Goal: Communication & Community: Participate in discussion

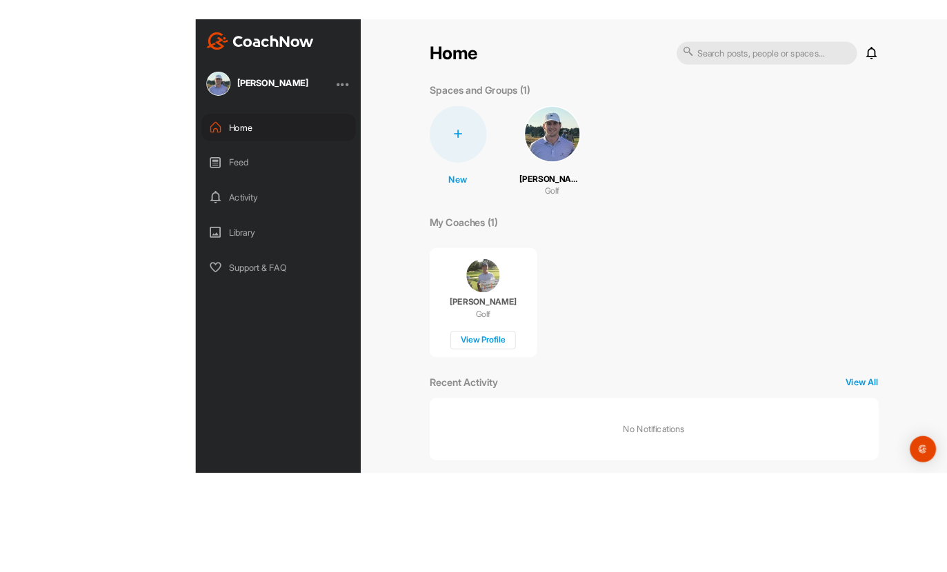
scroll to position [54, 0]
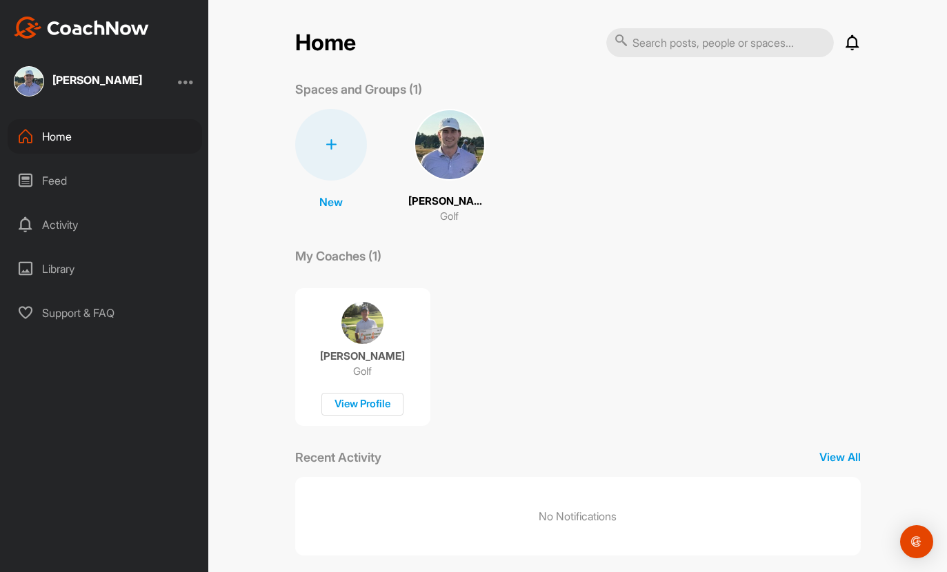
click at [439, 109] on img at bounding box center [450, 145] width 72 height 72
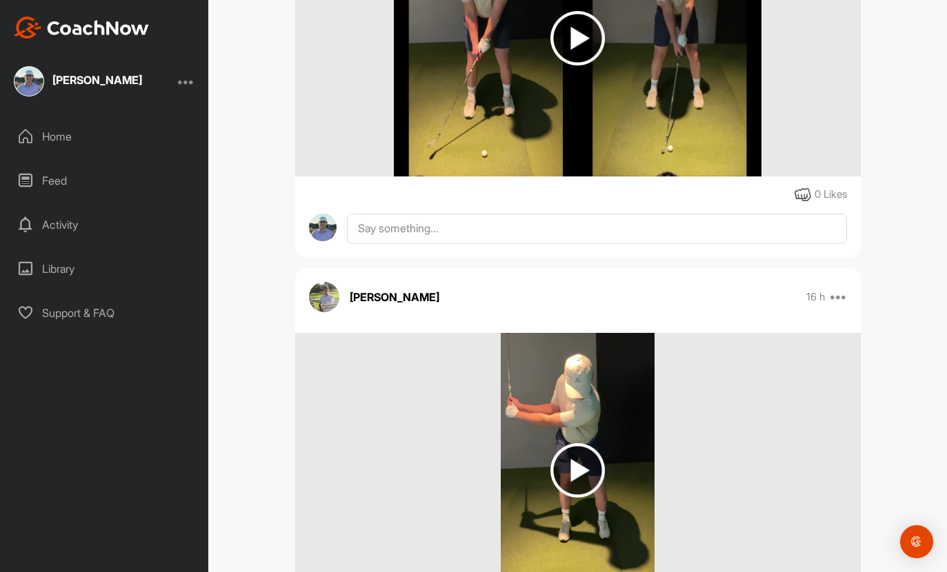
scroll to position [594, 0]
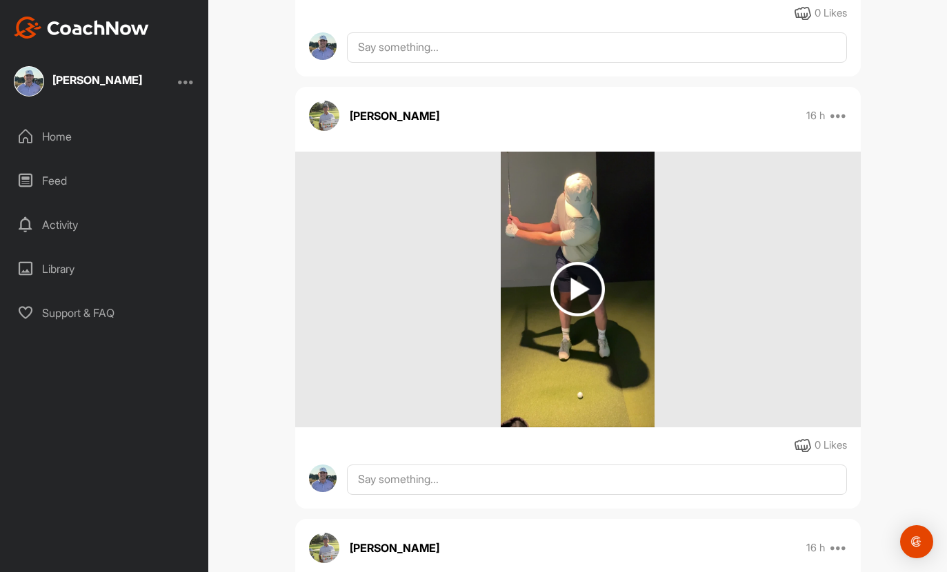
click at [575, 262] on img at bounding box center [577, 289] width 54 height 54
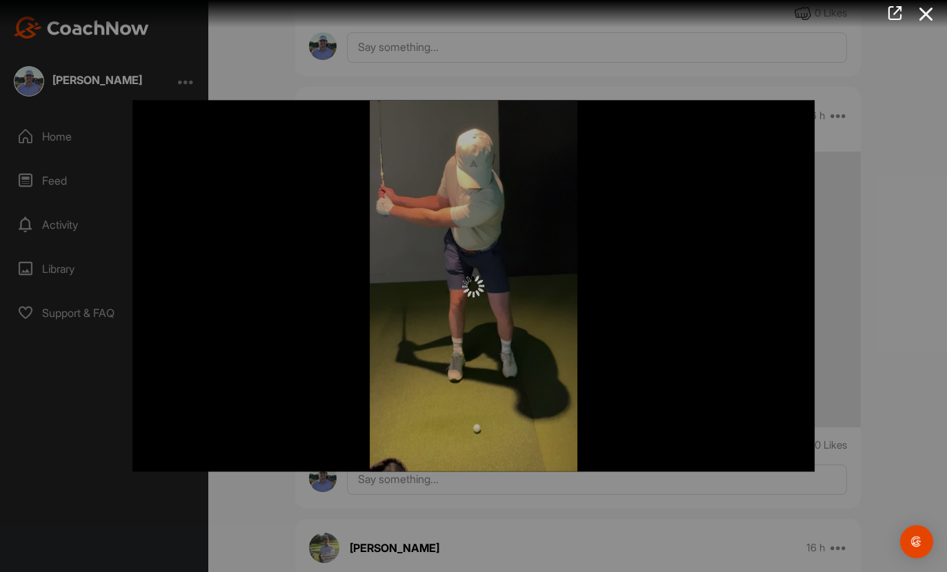
click at [924, 13] on icon at bounding box center [926, 14] width 32 height 26
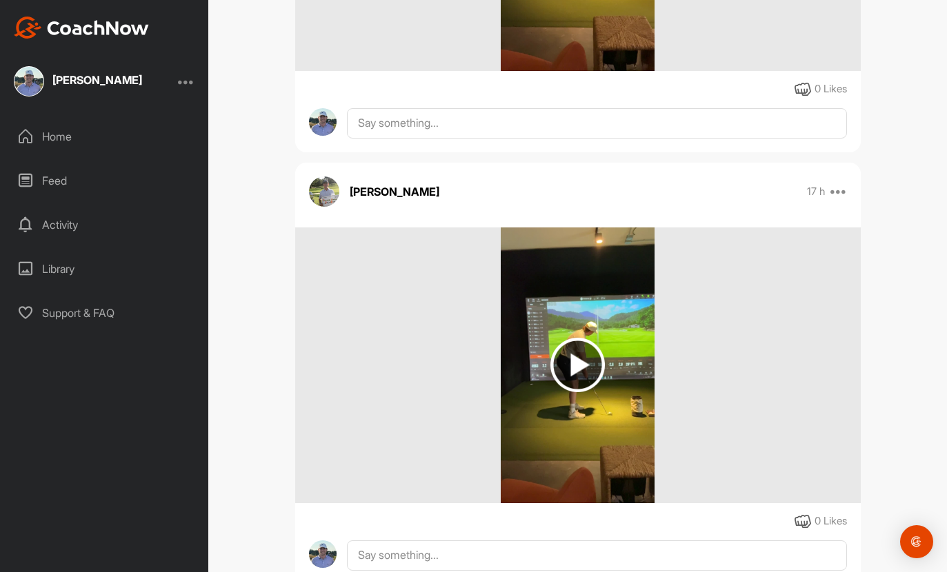
scroll to position [2680, 0]
click at [588, 339] on img at bounding box center [577, 366] width 54 height 54
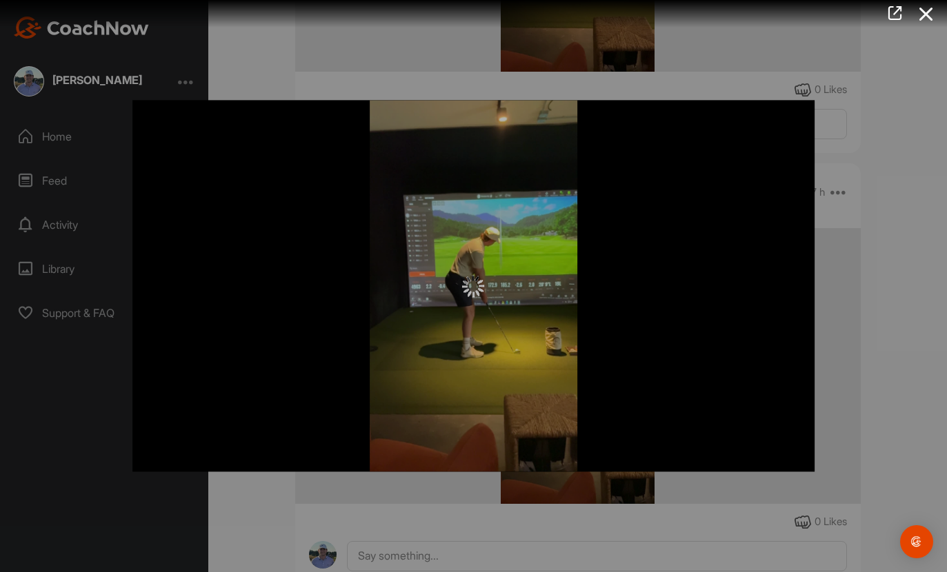
click at [936, 11] on icon at bounding box center [926, 14] width 32 height 26
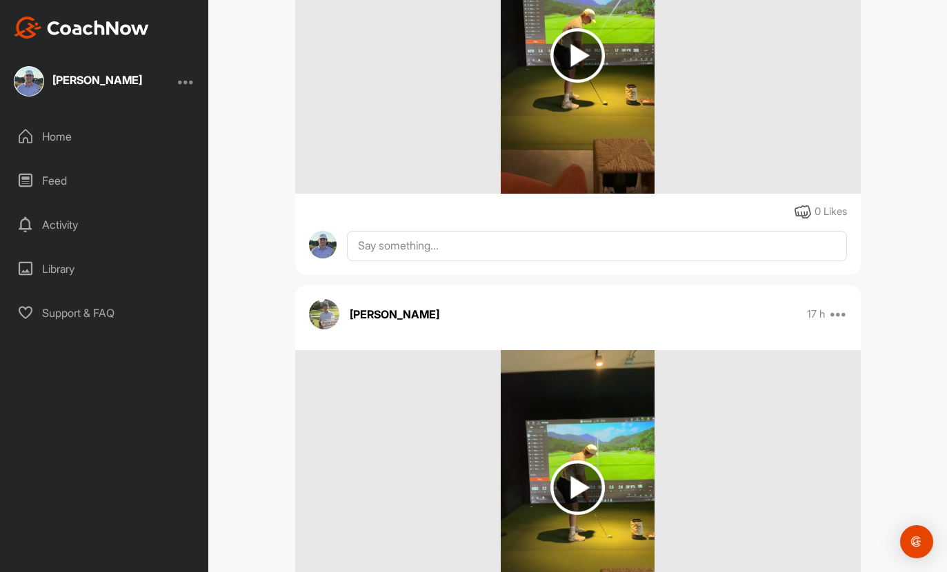
scroll to position [2294, 0]
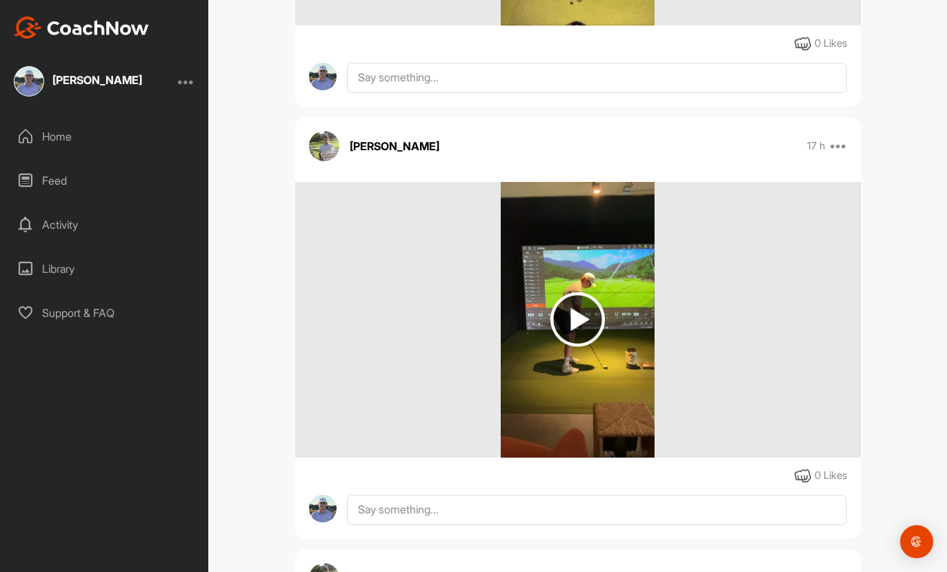
click at [581, 292] on img at bounding box center [577, 319] width 54 height 54
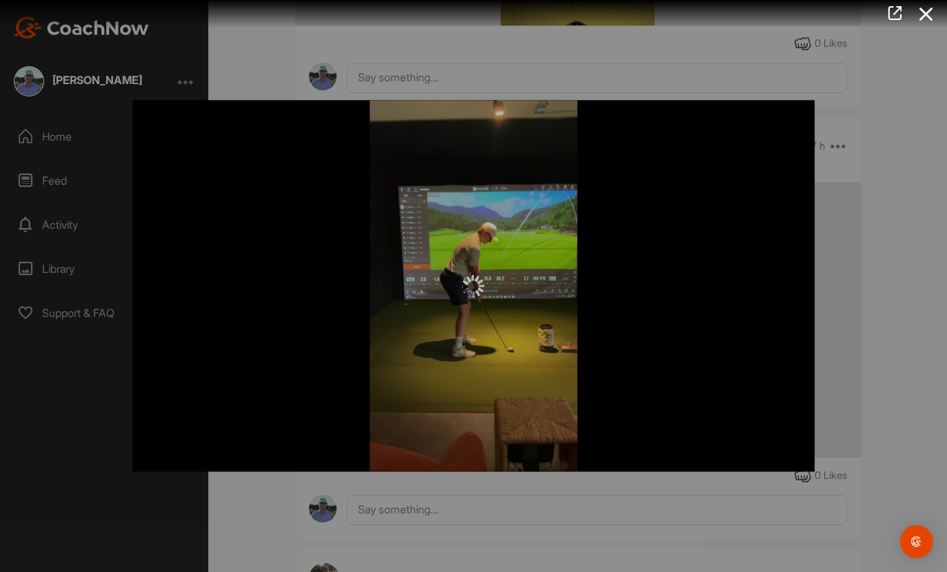
click at [675, 280] on div at bounding box center [473, 286] width 683 height 22
click at [626, 308] on div at bounding box center [473, 286] width 683 height 372
click at [924, 19] on icon at bounding box center [926, 14] width 32 height 26
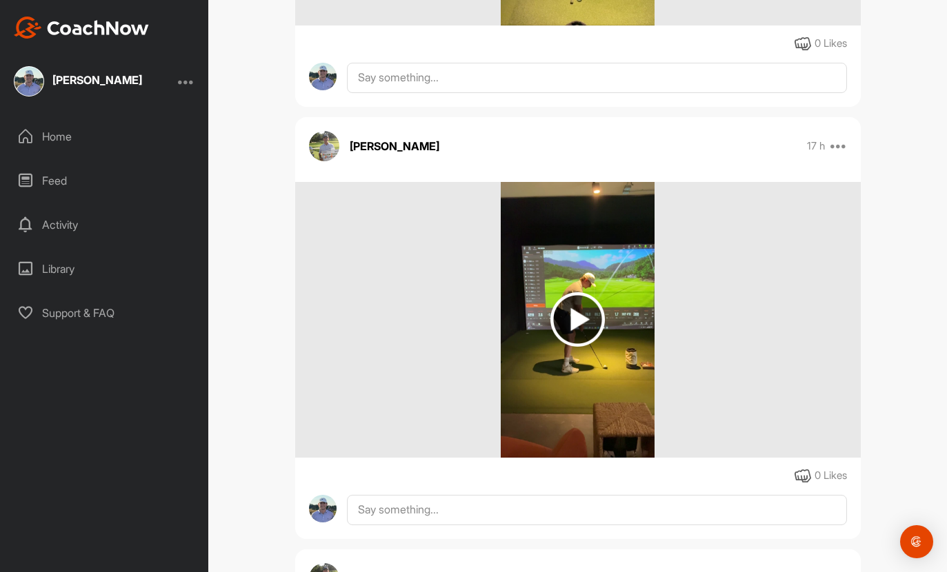
click at [830, 117] on div "[PERSON_NAME] 17 h Pin to top Report Delete 0 Likes" at bounding box center [577, 328] width 565 height 422
click at [841, 138] on icon at bounding box center [838, 146] width 17 height 17
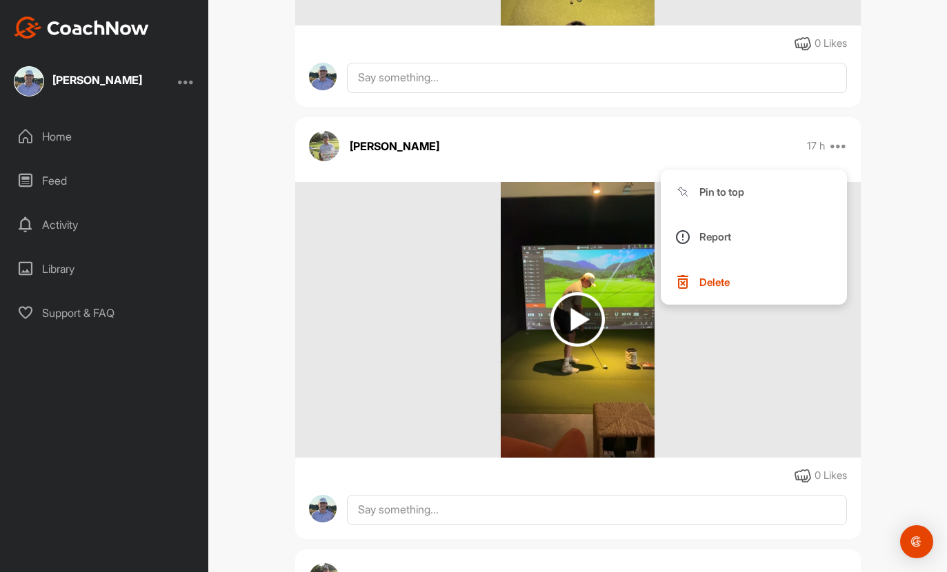
click at [772, 374] on div at bounding box center [577, 320] width 565 height 276
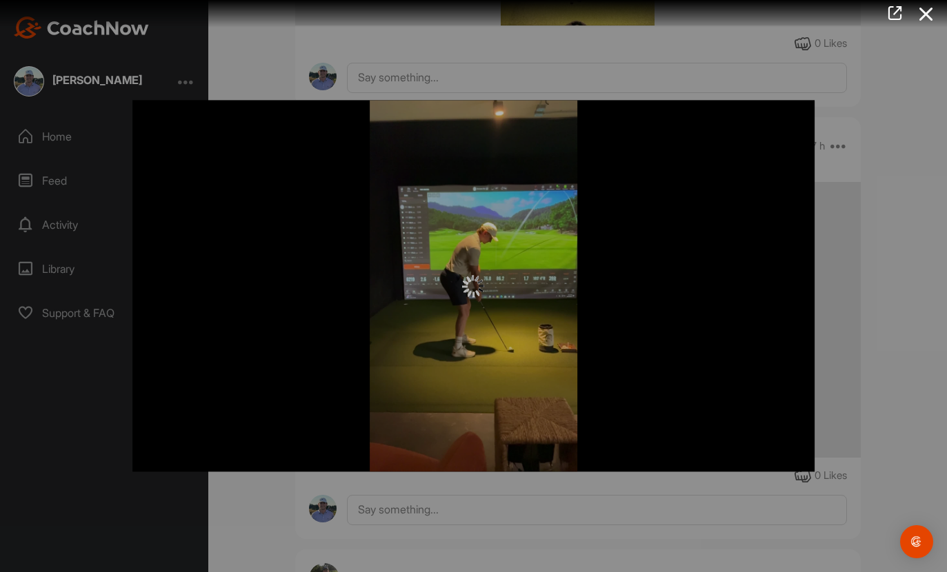
click at [661, 342] on div at bounding box center [473, 286] width 683 height 372
click at [889, 11] on icon at bounding box center [895, 13] width 16 height 15
click at [926, 11] on icon at bounding box center [926, 14] width 32 height 26
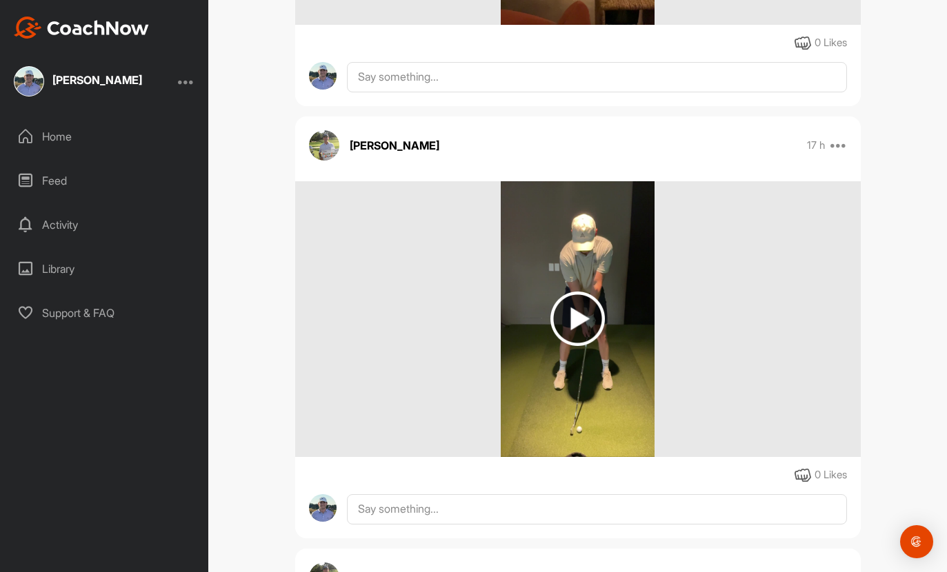
scroll to position [1863, 0]
click at [580, 291] on img at bounding box center [577, 318] width 54 height 54
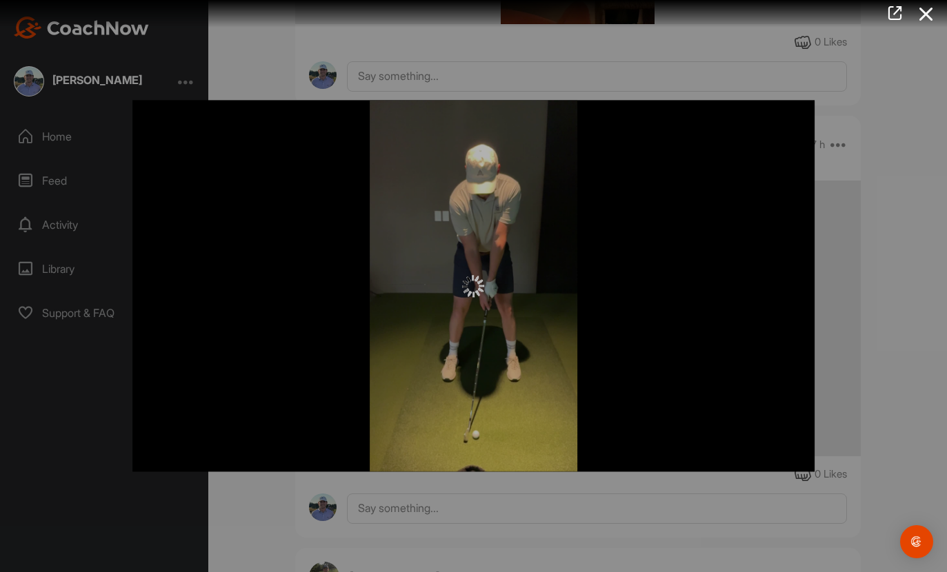
click at [892, 9] on icon at bounding box center [895, 13] width 16 height 15
click at [921, 14] on icon at bounding box center [926, 14] width 32 height 26
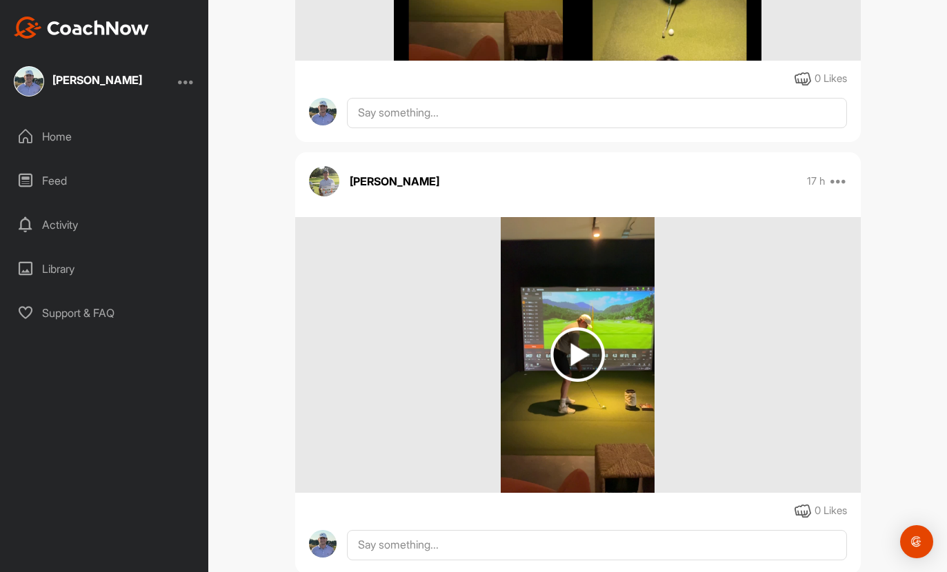
scroll to position [1392, 0]
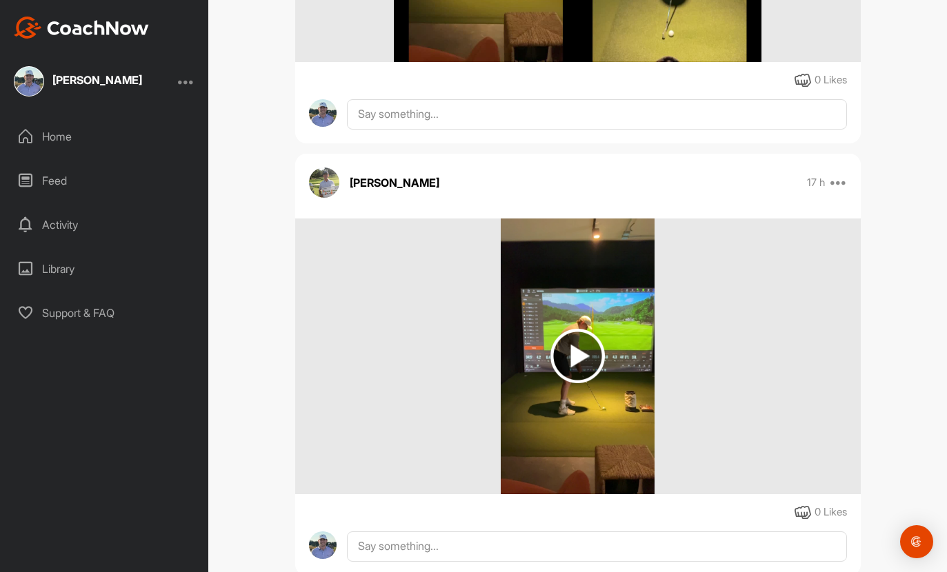
click at [574, 329] on img at bounding box center [577, 356] width 54 height 54
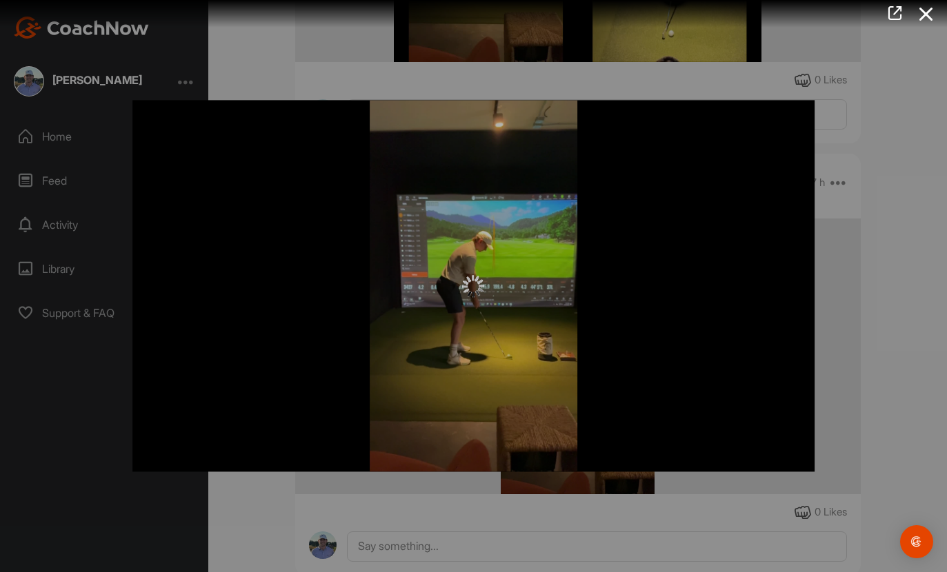
click at [919, 26] on icon at bounding box center [926, 14] width 32 height 26
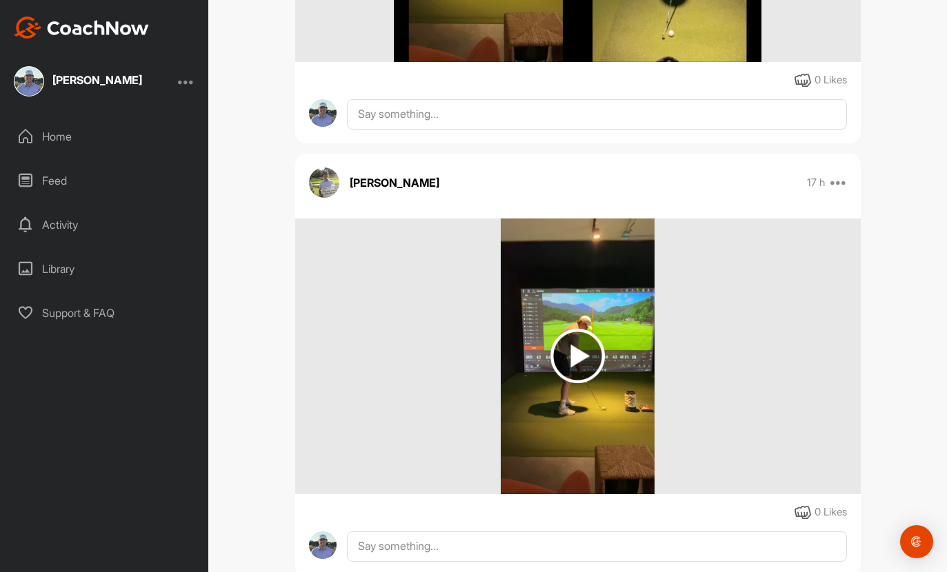
click at [567, 329] on img at bounding box center [577, 356] width 54 height 54
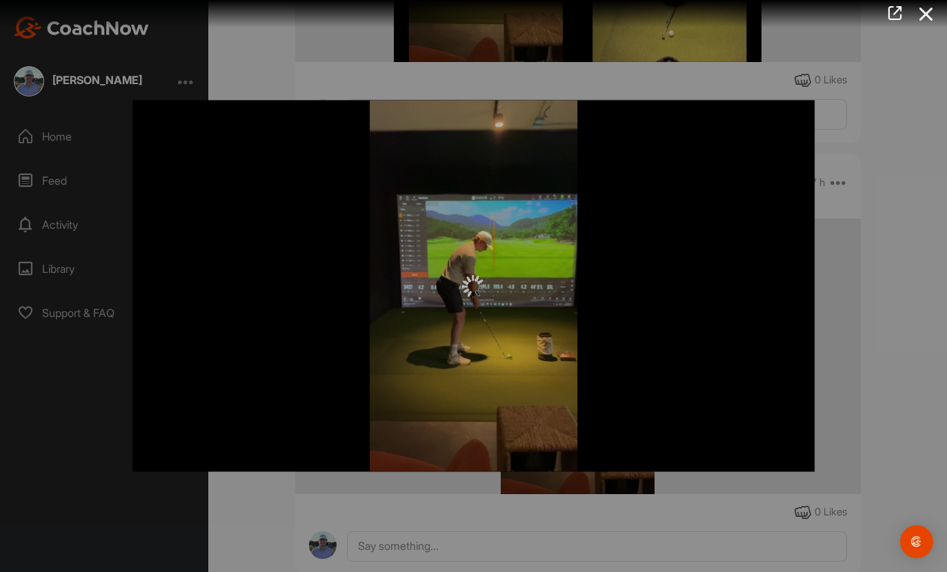
click at [683, 274] on div at bounding box center [473, 286] width 683 height 372
click at [899, 17] on icon at bounding box center [895, 13] width 16 height 15
click at [923, 19] on icon at bounding box center [926, 14] width 32 height 26
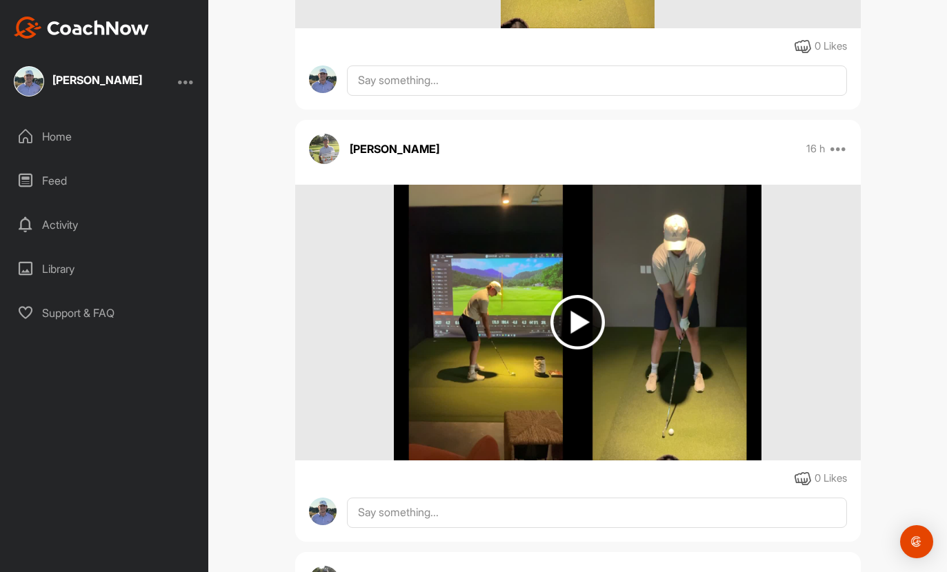
scroll to position [993, 0]
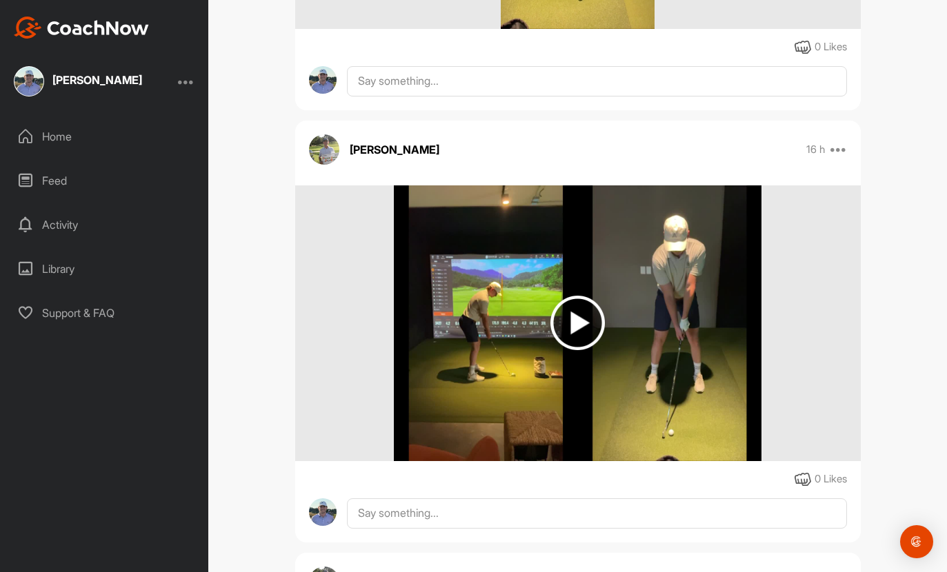
click at [587, 296] on img at bounding box center [577, 323] width 54 height 54
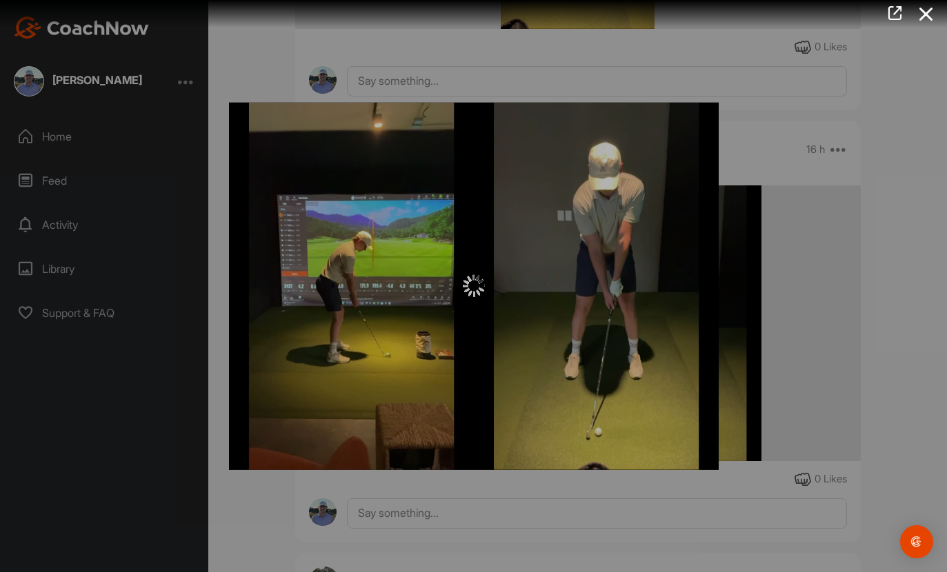
click at [660, 273] on div at bounding box center [474, 287] width 490 height 368
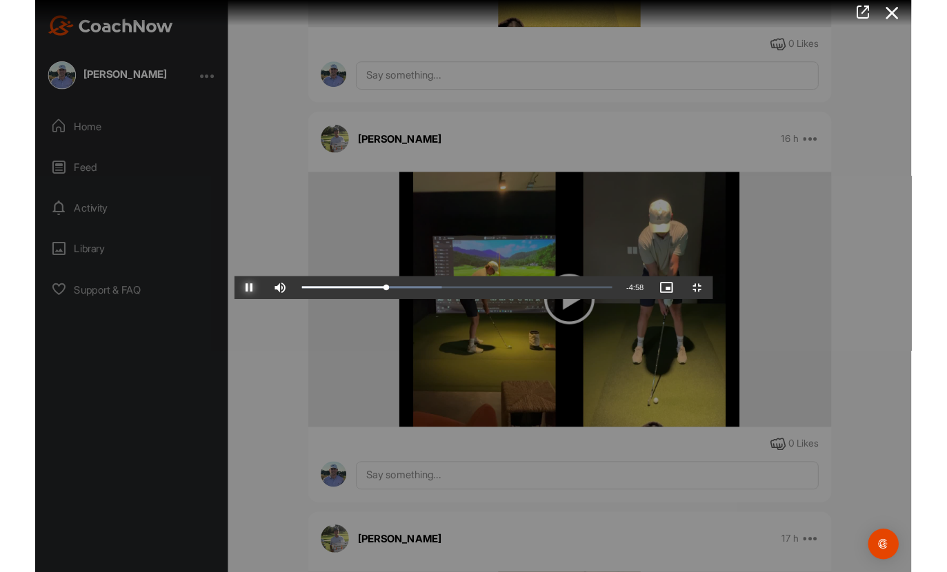
scroll to position [9, 0]
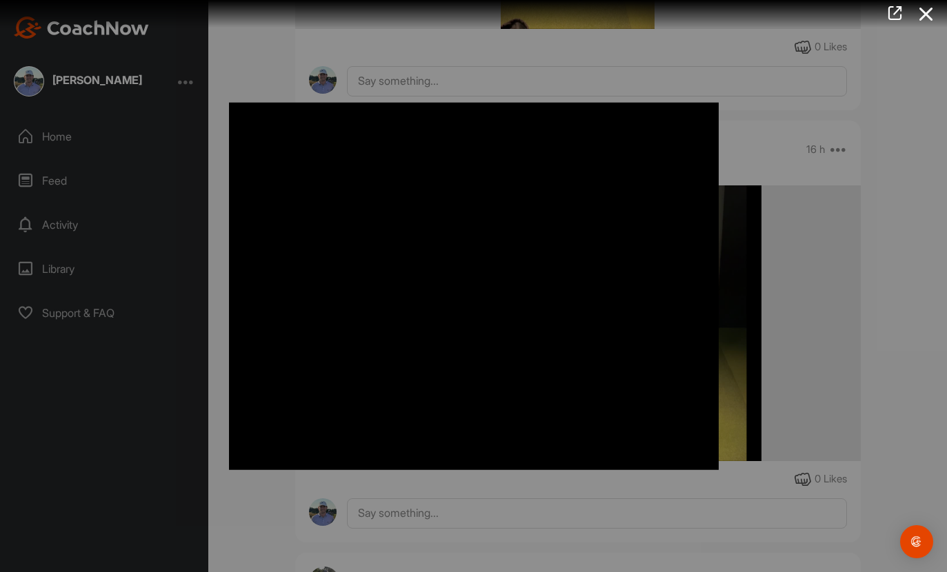
click at [913, 14] on icon at bounding box center [926, 14] width 32 height 26
